Goal: Navigation & Orientation: Find specific page/section

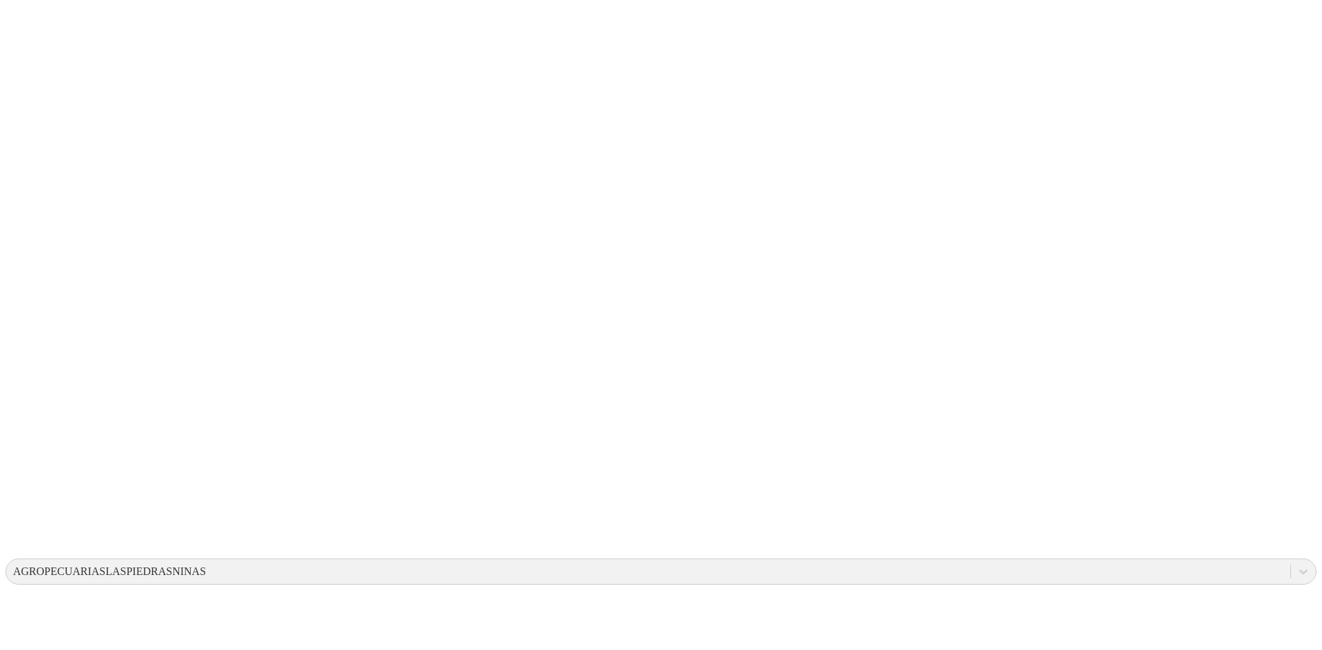
click at [32, 260] on icon at bounding box center [27, 281] width 43 height 43
